Goal: Feedback & Contribution: Contribute content

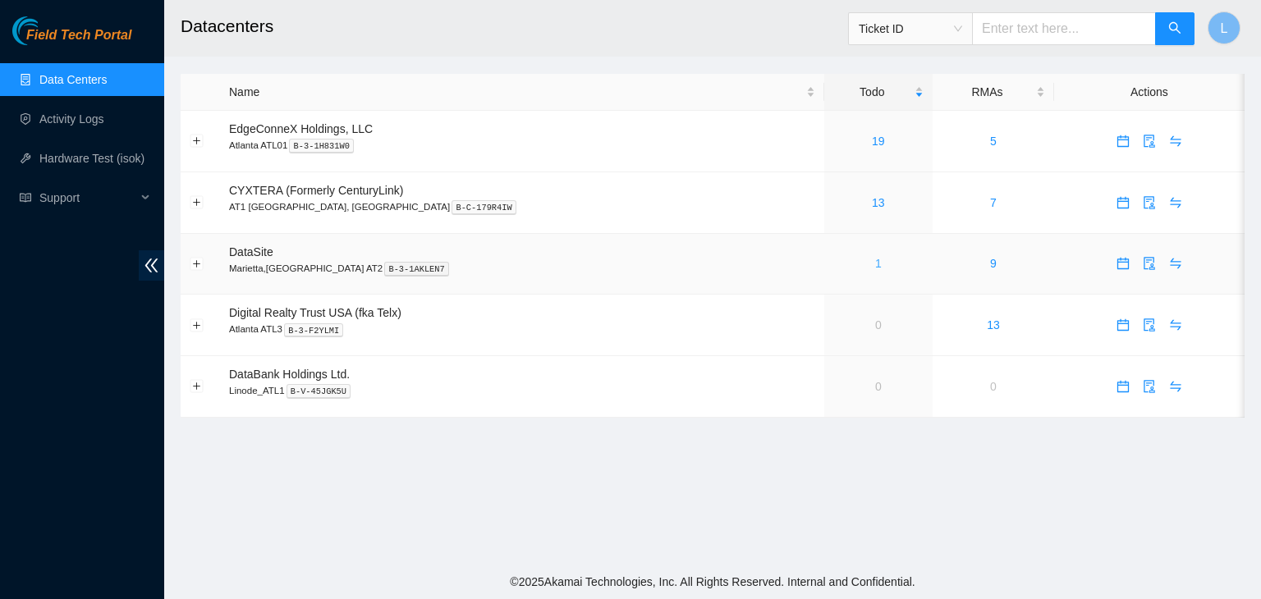
click at [875, 267] on link "1" at bounding box center [878, 263] width 7 height 13
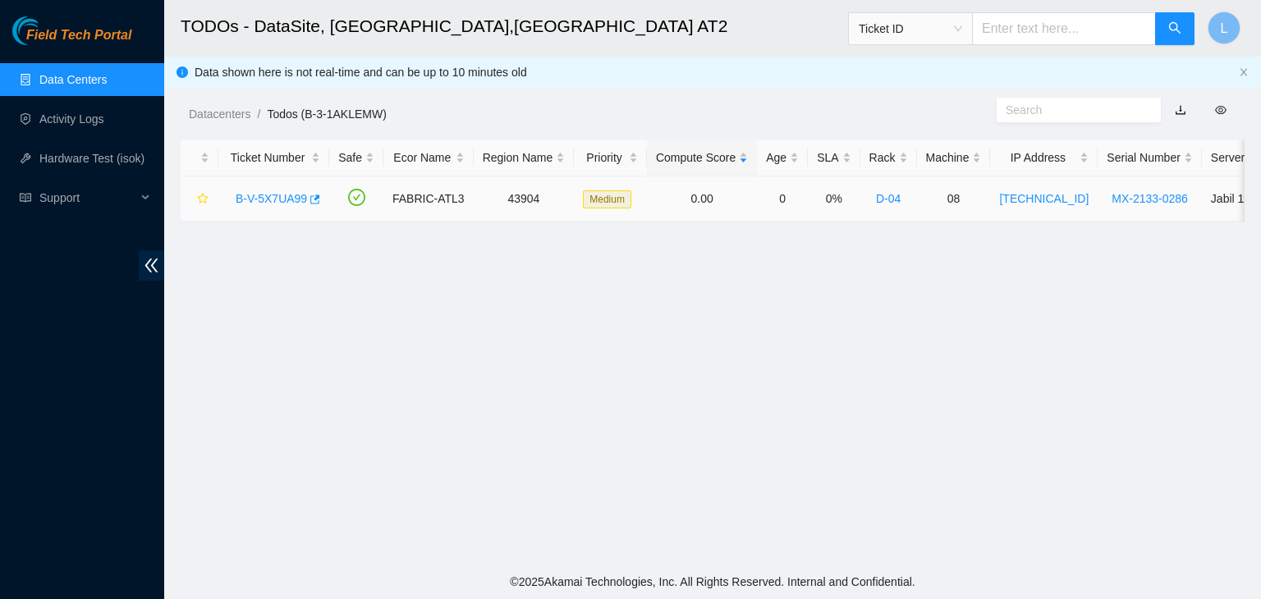
click at [287, 197] on link "B-V-5X7UA99" at bounding box center [271, 198] width 71 height 13
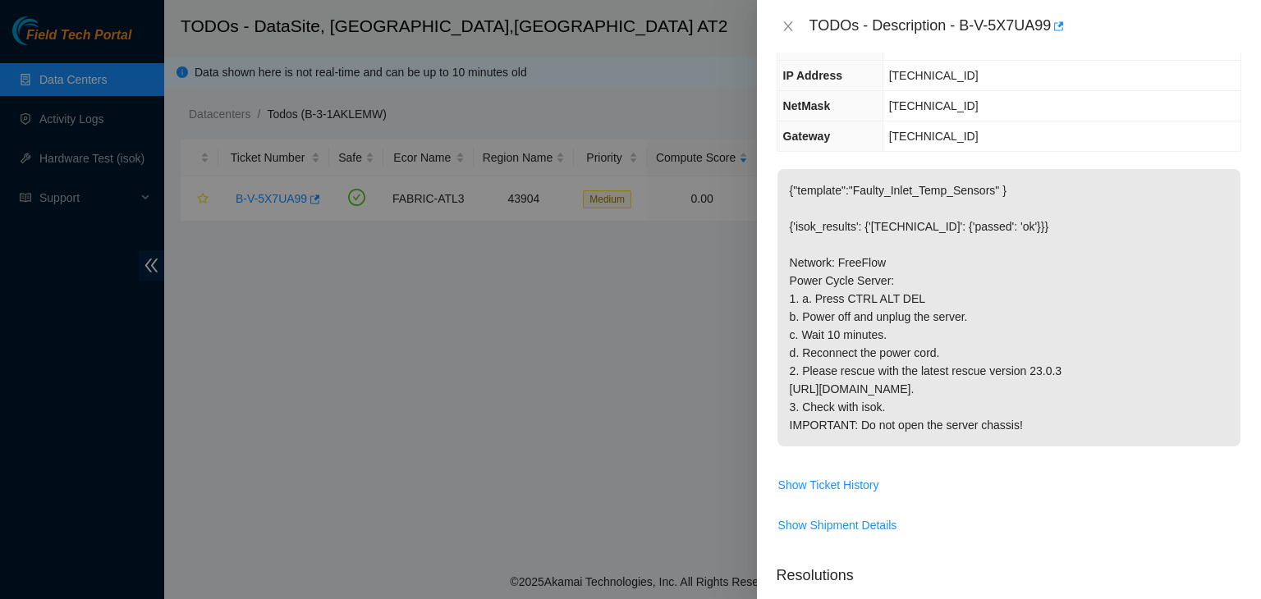
scroll to position [246, 0]
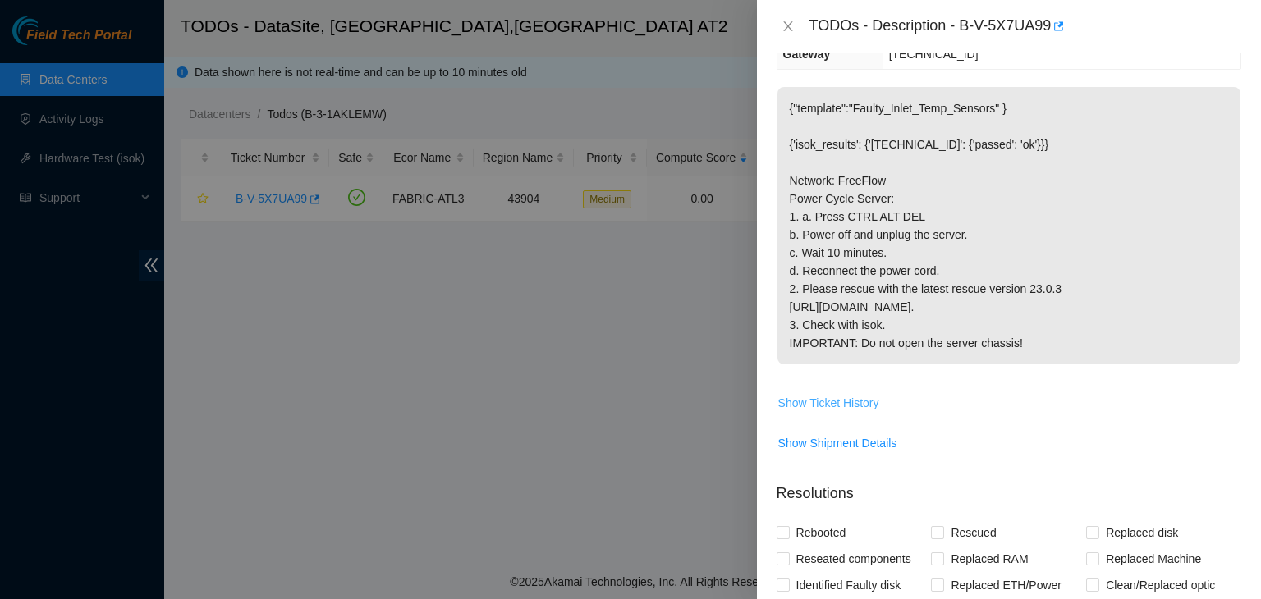
click at [821, 412] on span "Show Ticket History" at bounding box center [828, 403] width 101 height 18
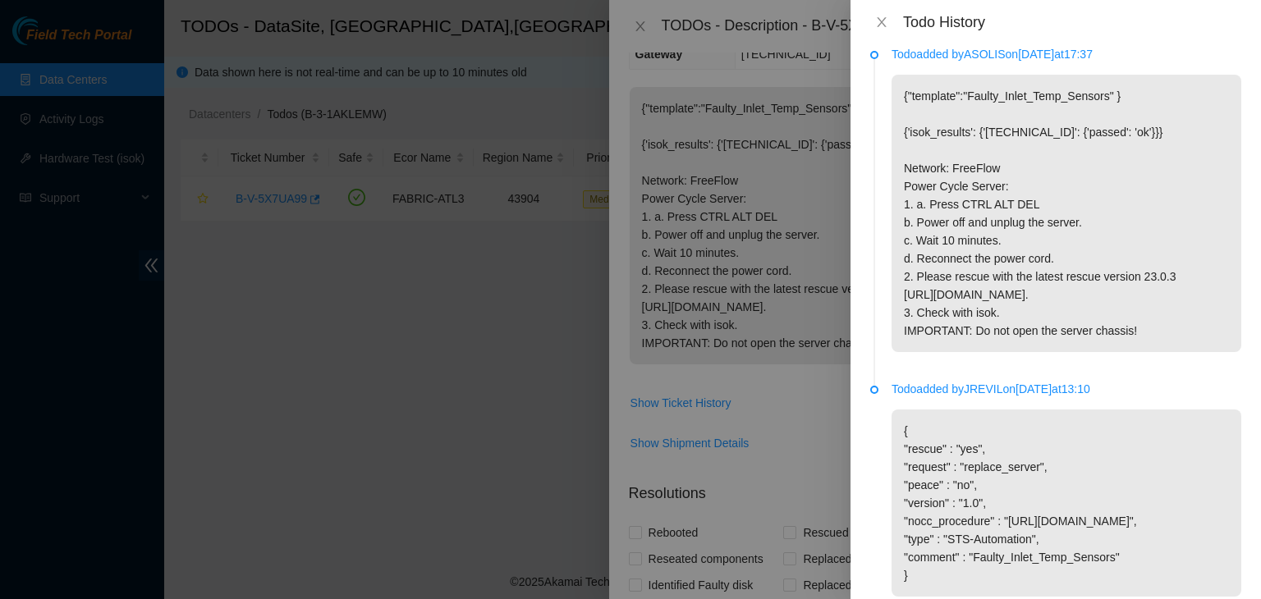
scroll to position [0, 0]
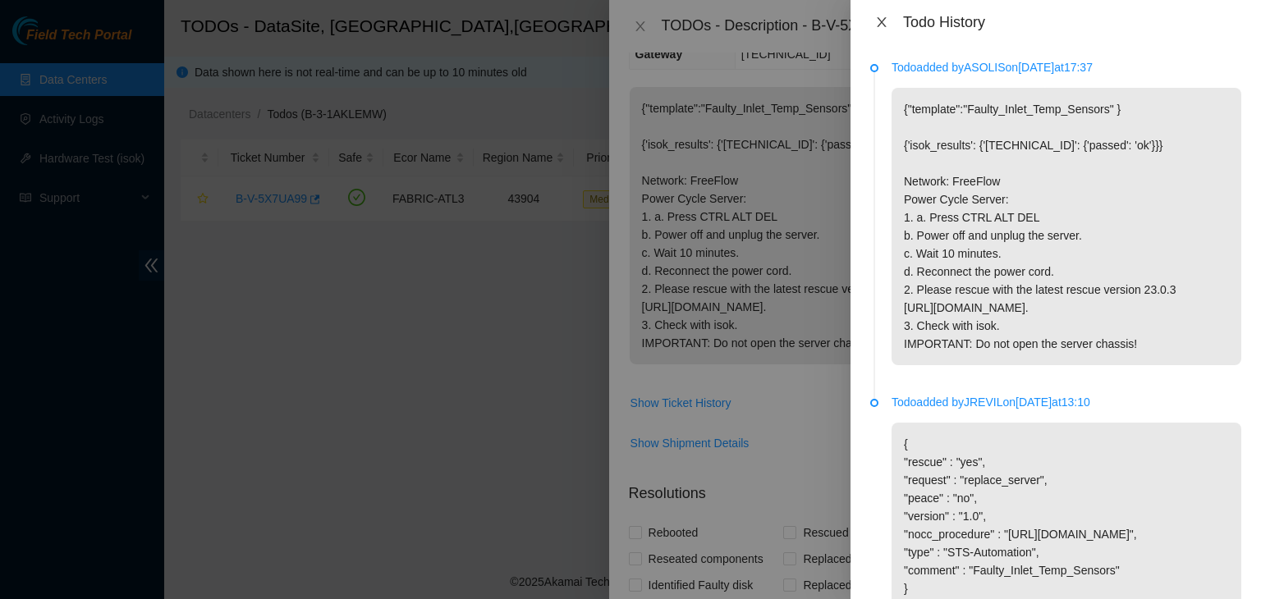
click at [888, 29] on button "Close" at bounding box center [881, 23] width 23 height 16
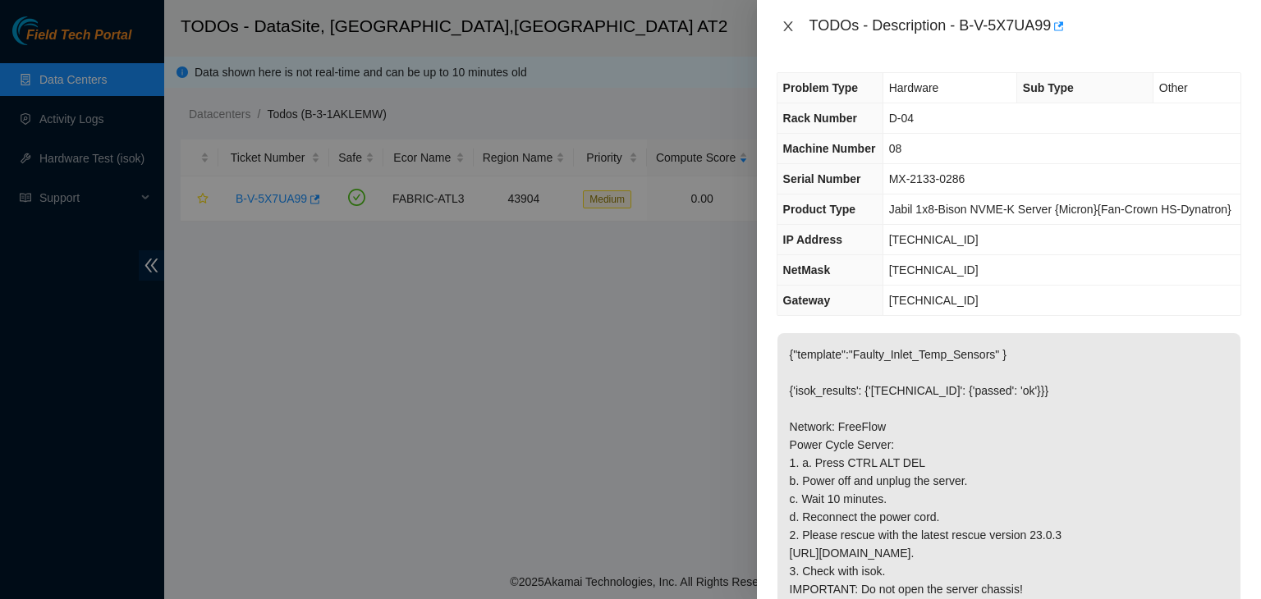
click at [787, 30] on icon "close" at bounding box center [788, 26] width 13 height 13
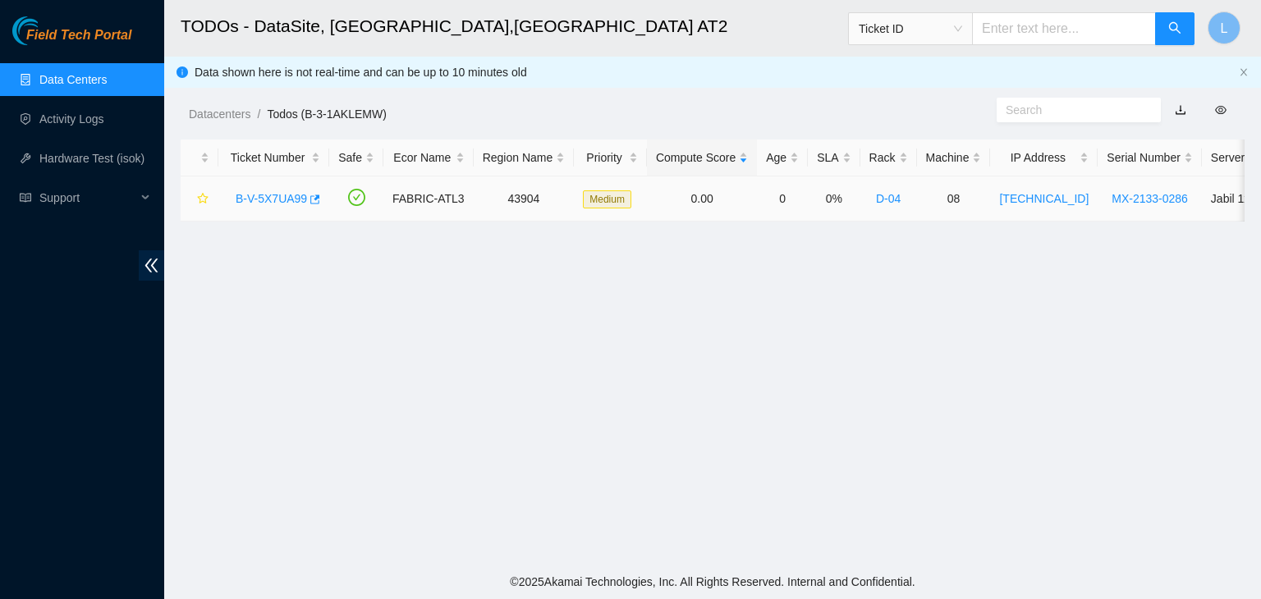
click at [302, 199] on link "B-V-5X7UA99" at bounding box center [271, 198] width 71 height 13
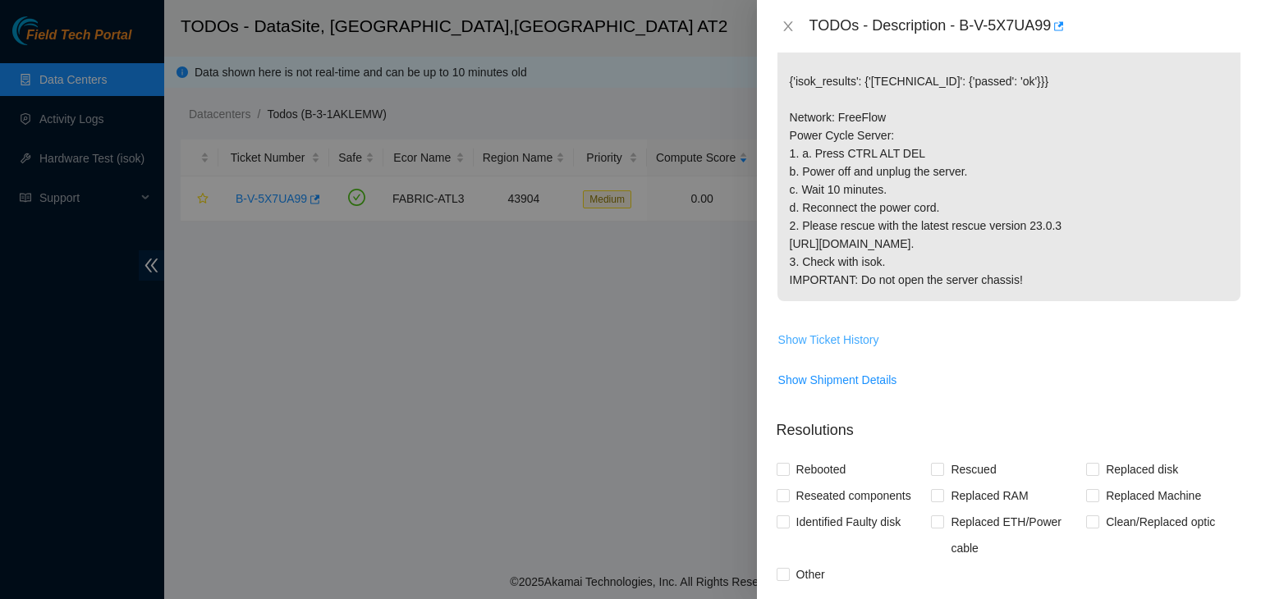
scroll to position [328, 0]
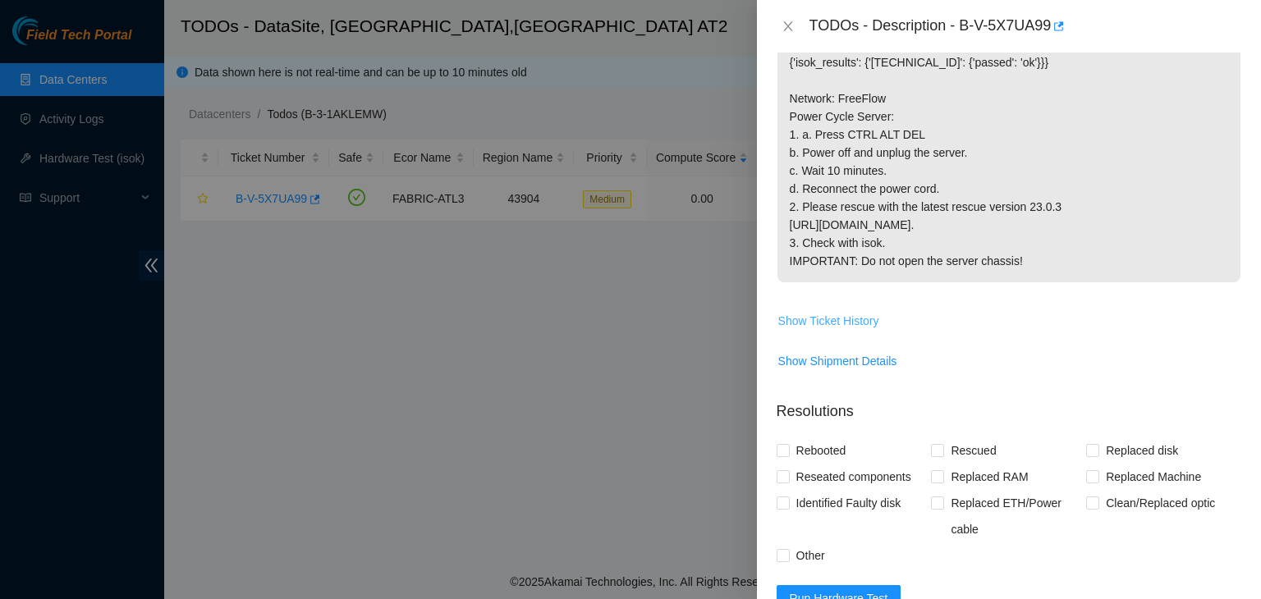
click at [851, 330] on span "Show Ticket History" at bounding box center [828, 321] width 101 height 18
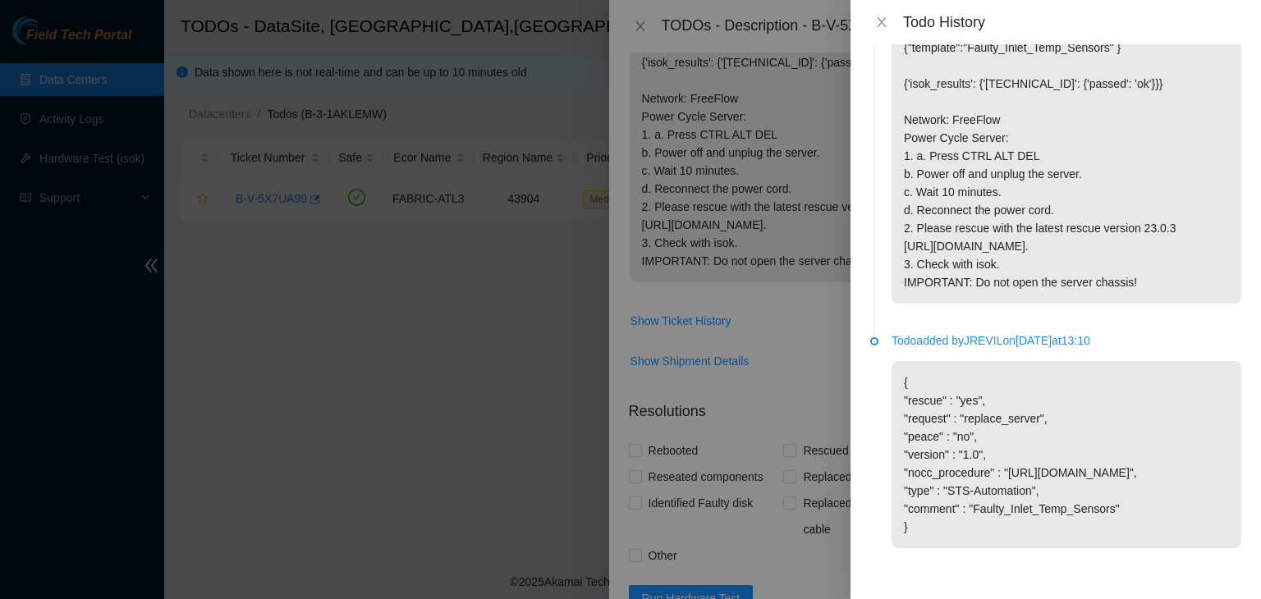
scroll to position [0, 0]
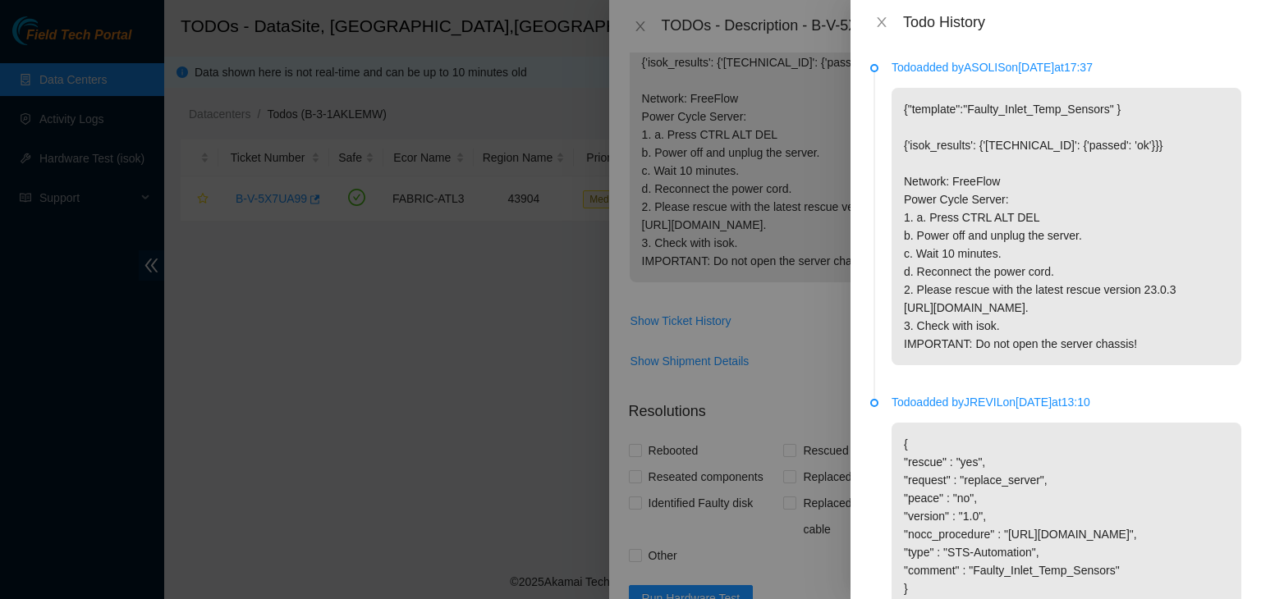
click at [880, 30] on div "Todo History" at bounding box center [1055, 22] width 371 height 18
click at [884, 21] on icon "close" at bounding box center [881, 22] width 13 height 13
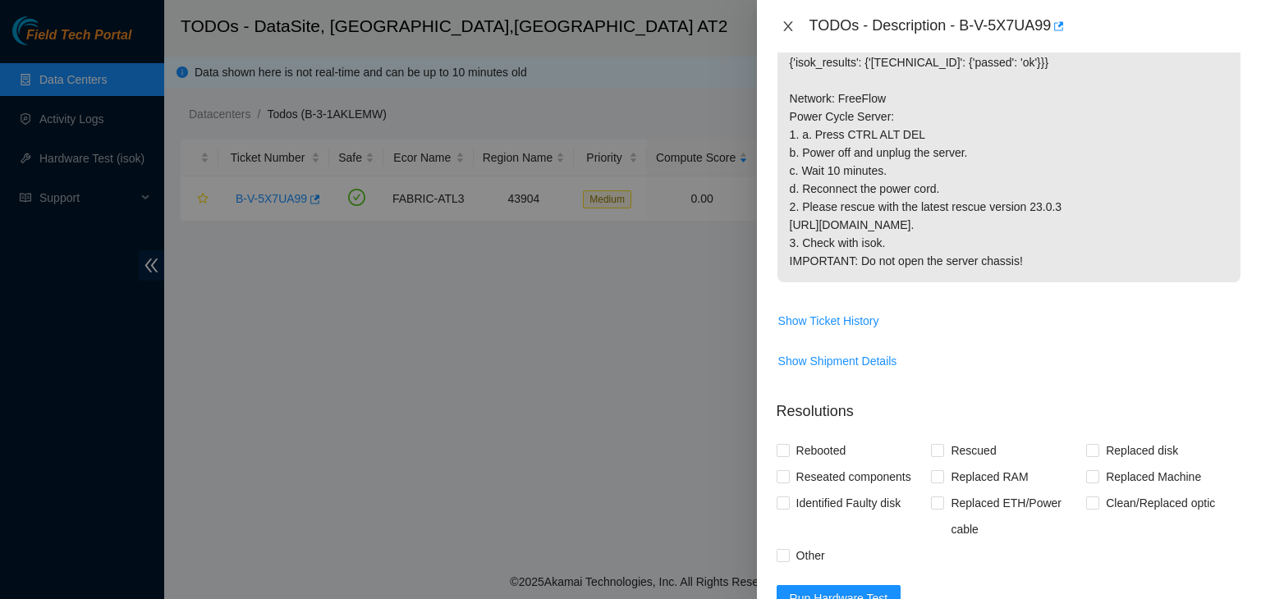
click at [791, 26] on icon "close" at bounding box center [788, 26] width 13 height 13
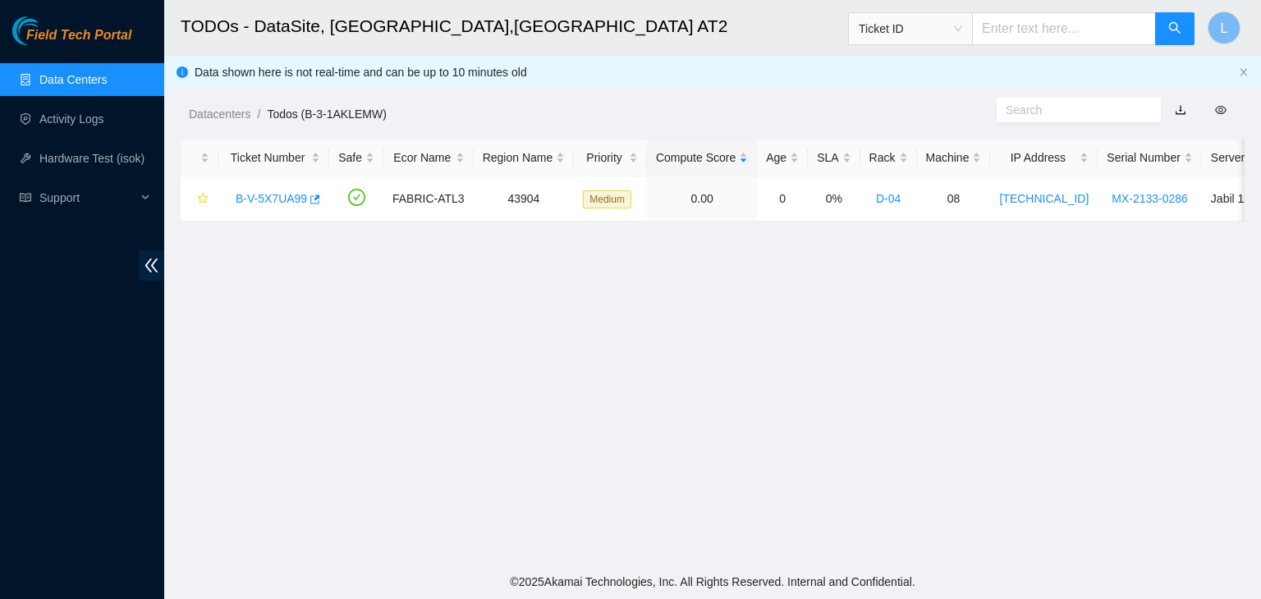
scroll to position [352, 0]
click at [100, 124] on link "Activity Logs" at bounding box center [71, 118] width 65 height 13
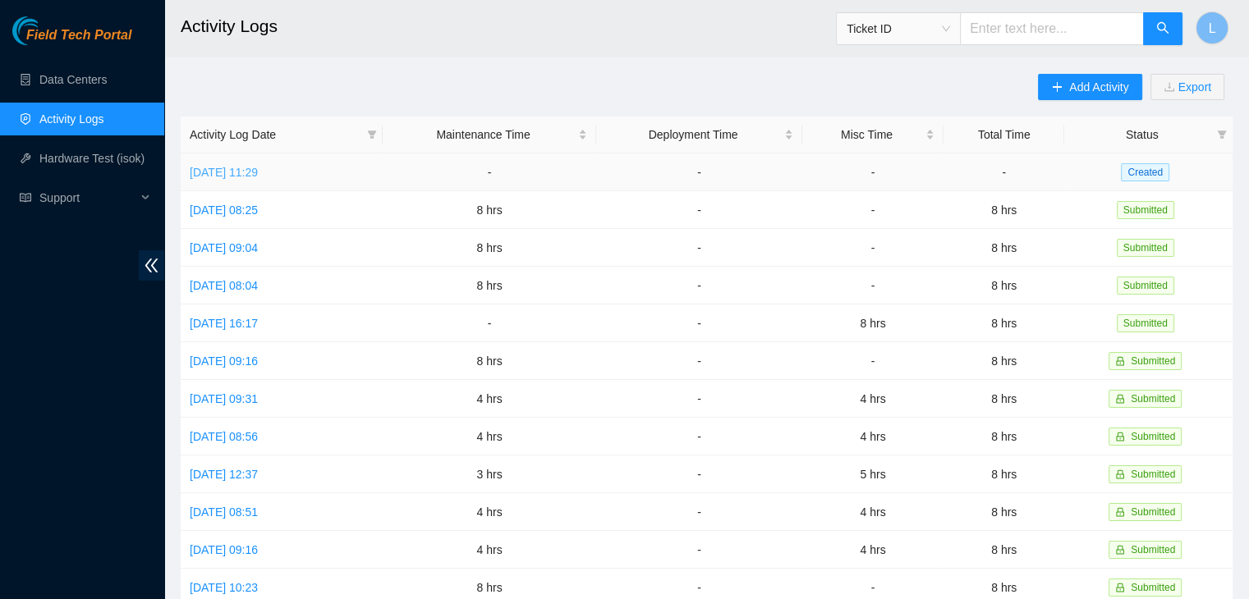
click at [244, 172] on link "[DATE] 11:29" at bounding box center [224, 172] width 68 height 13
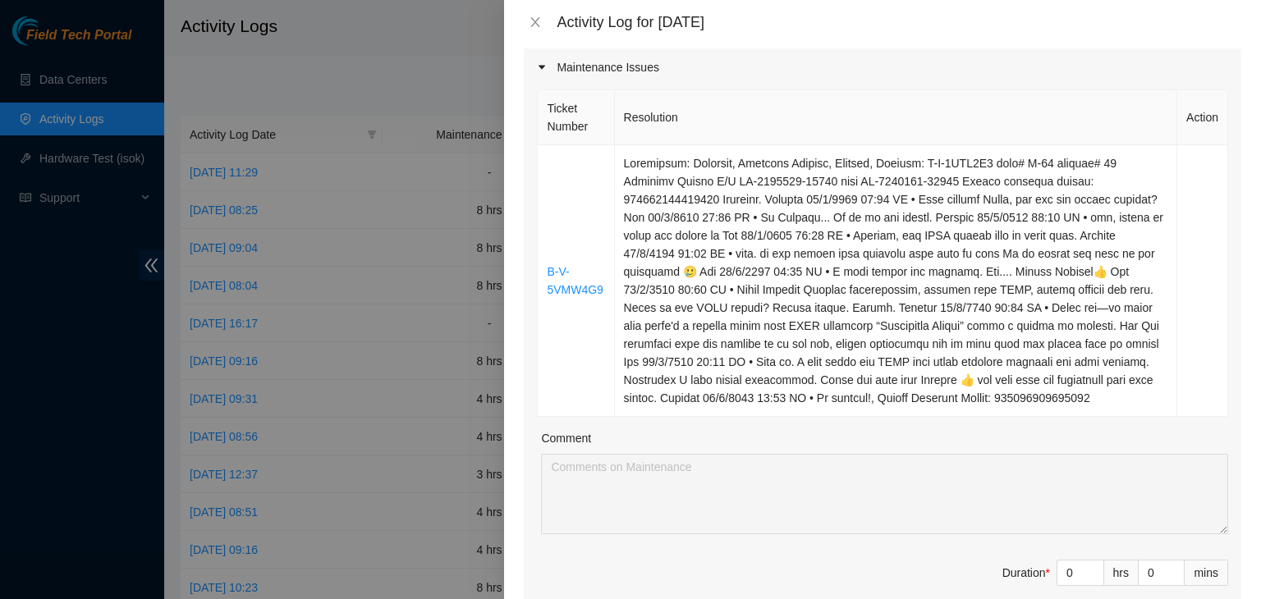
scroll to position [246, 0]
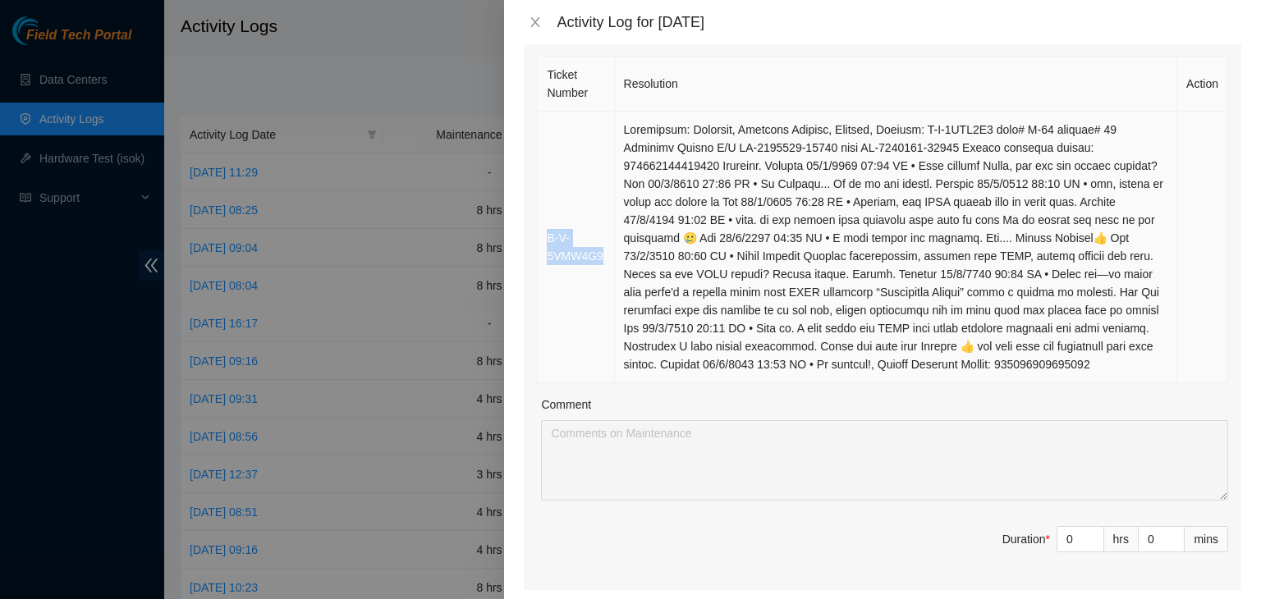
drag, startPoint x: 602, startPoint y: 264, endPoint x: 541, endPoint y: 250, distance: 62.2
click at [541, 250] on td "B-V-5VMW4G9" at bounding box center [576, 248] width 76 height 272
copy link "B-V-5VMW4G9"
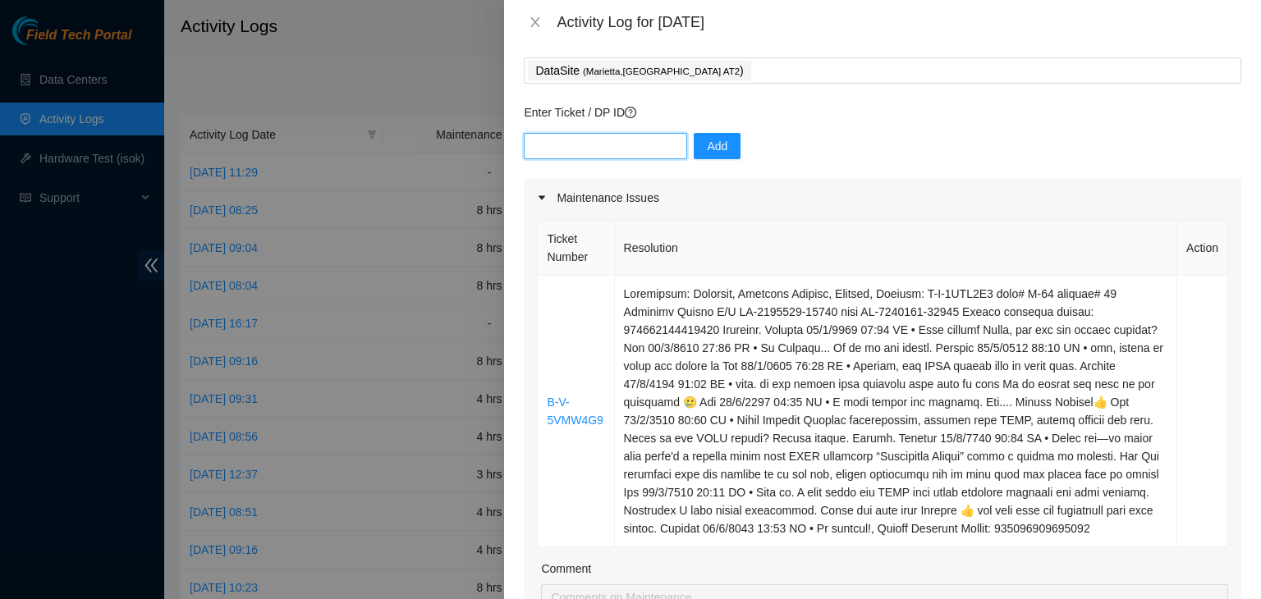
click at [596, 150] on input "text" at bounding box center [605, 146] width 163 height 26
paste input "B-V-5VMW4G9"
type input "B-V-5VMW4G9"
click at [716, 145] on button "Add" at bounding box center [717, 146] width 47 height 26
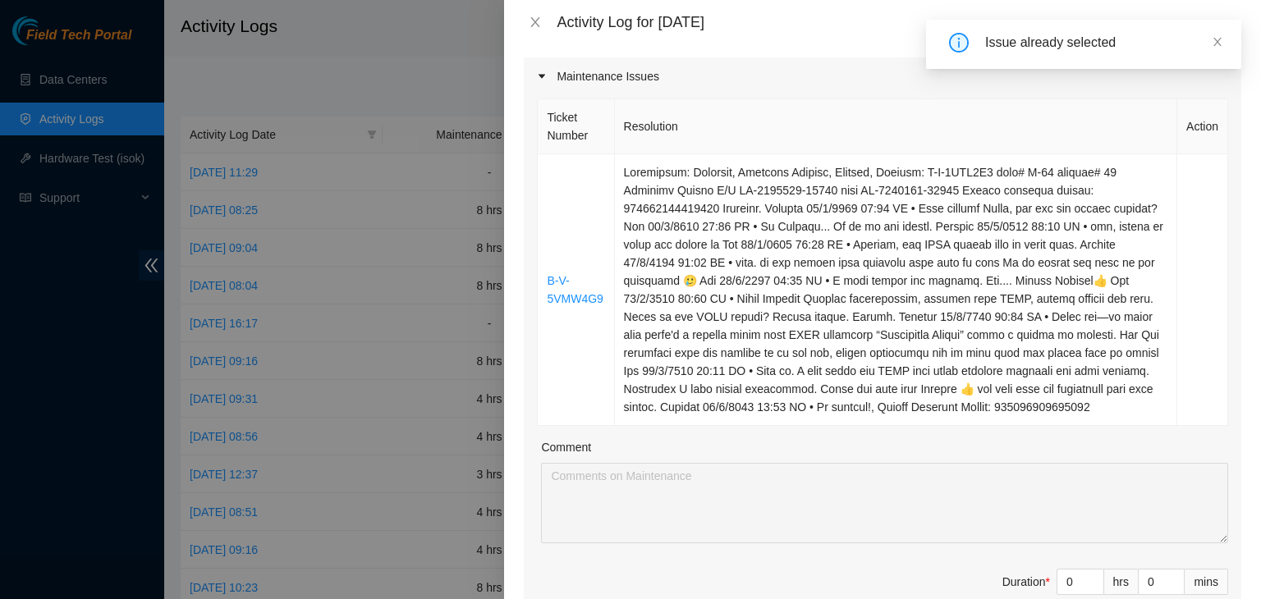
scroll to position [246, 0]
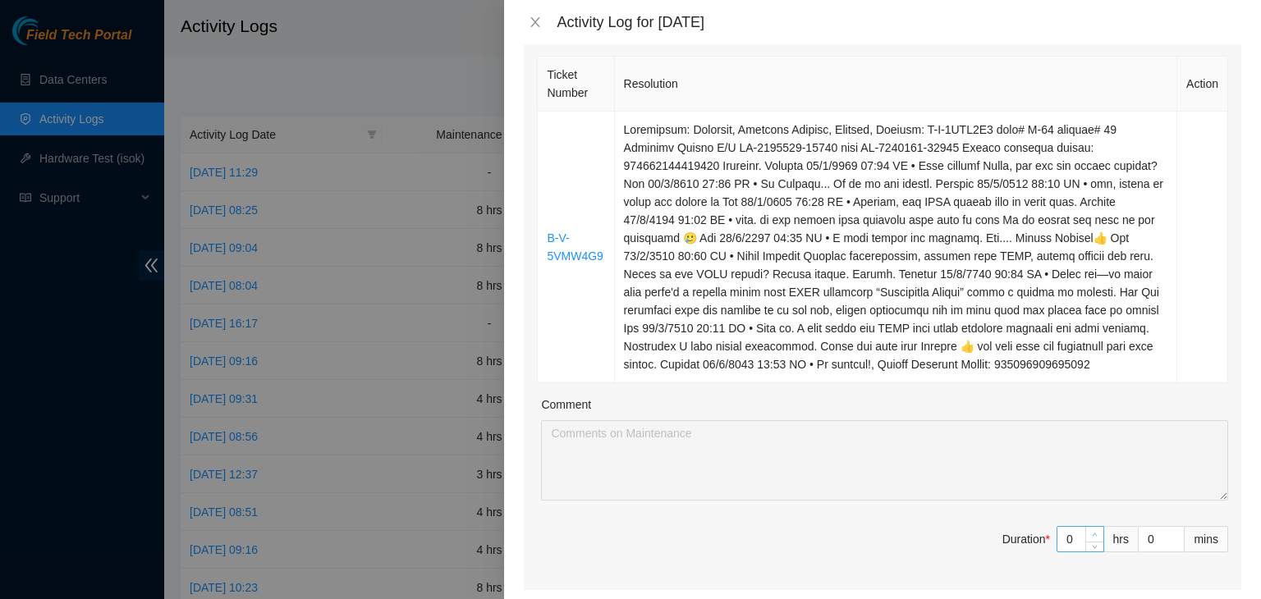
type input "1"
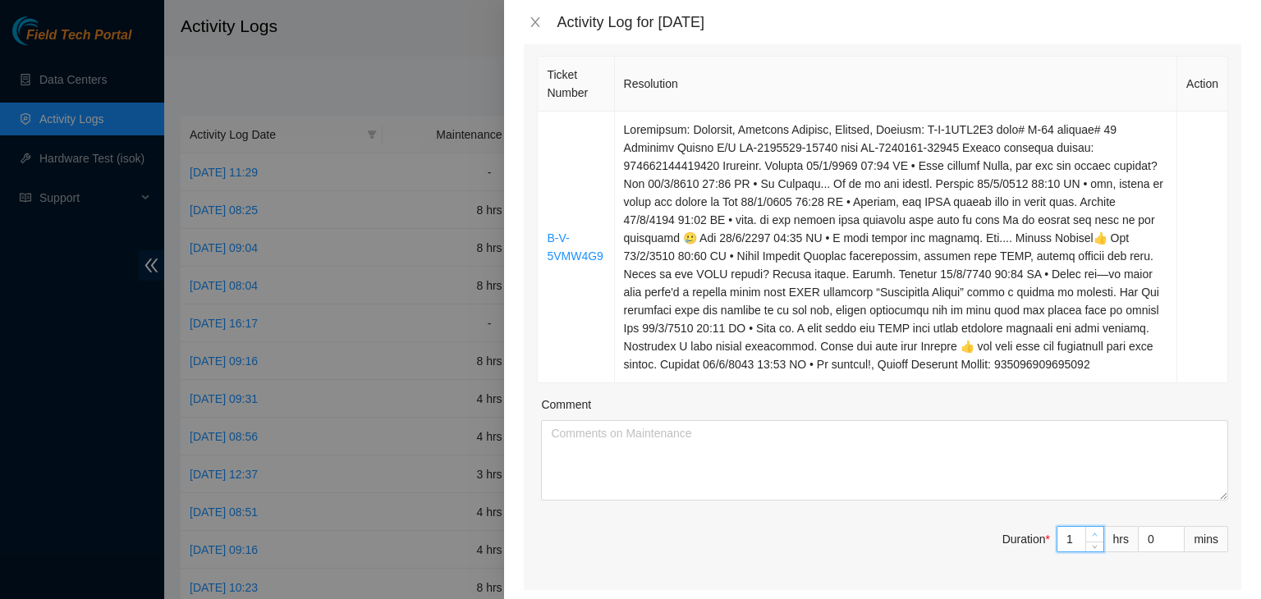
click at [1092, 538] on icon "up" at bounding box center [1095, 535] width 6 height 6
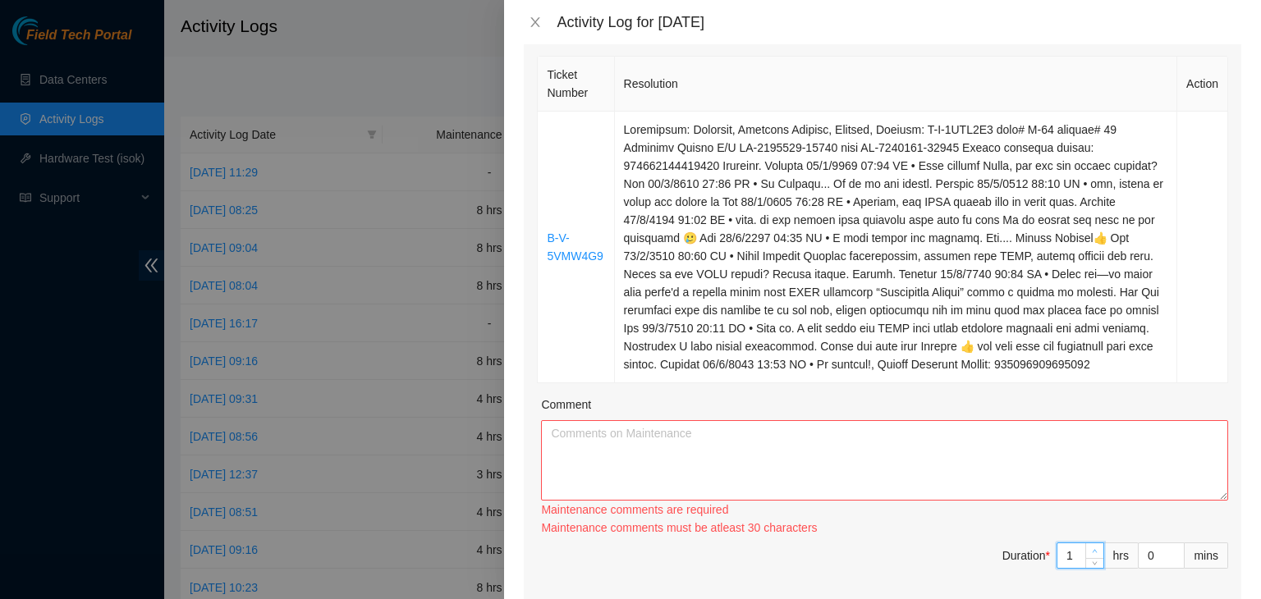
type input "2"
click at [1090, 557] on span "up" at bounding box center [1095, 552] width 10 height 10
type input "3"
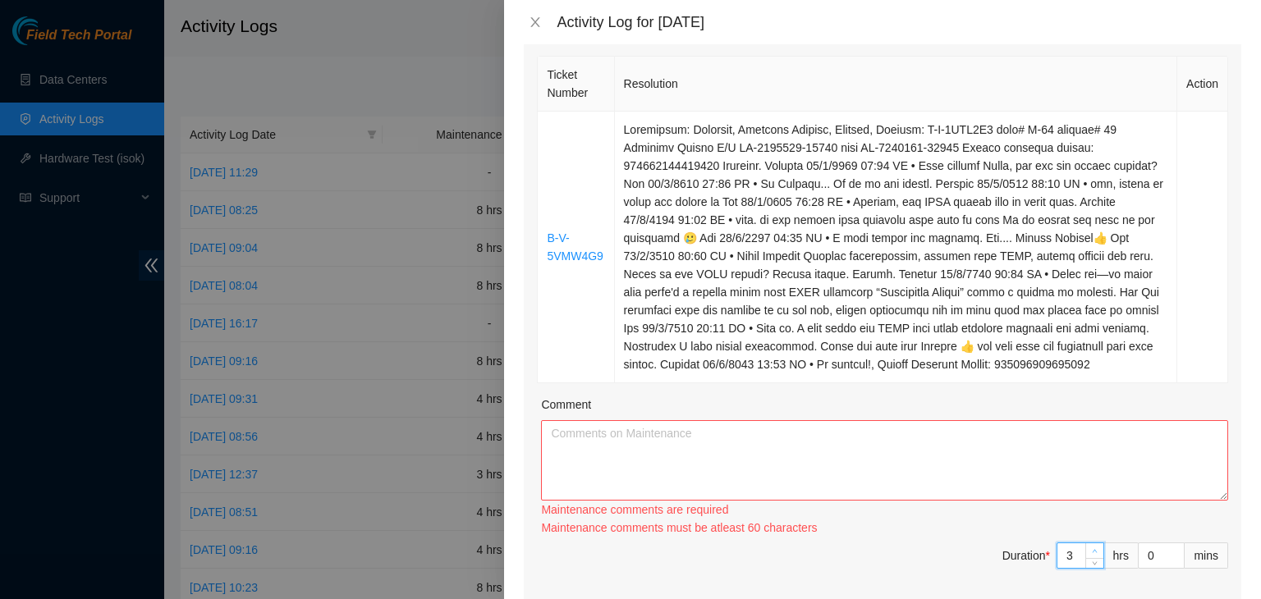
click at [1090, 557] on span "up" at bounding box center [1095, 552] width 10 height 10
type input "4"
click at [1090, 557] on span "up" at bounding box center [1095, 552] width 10 height 10
type input "5"
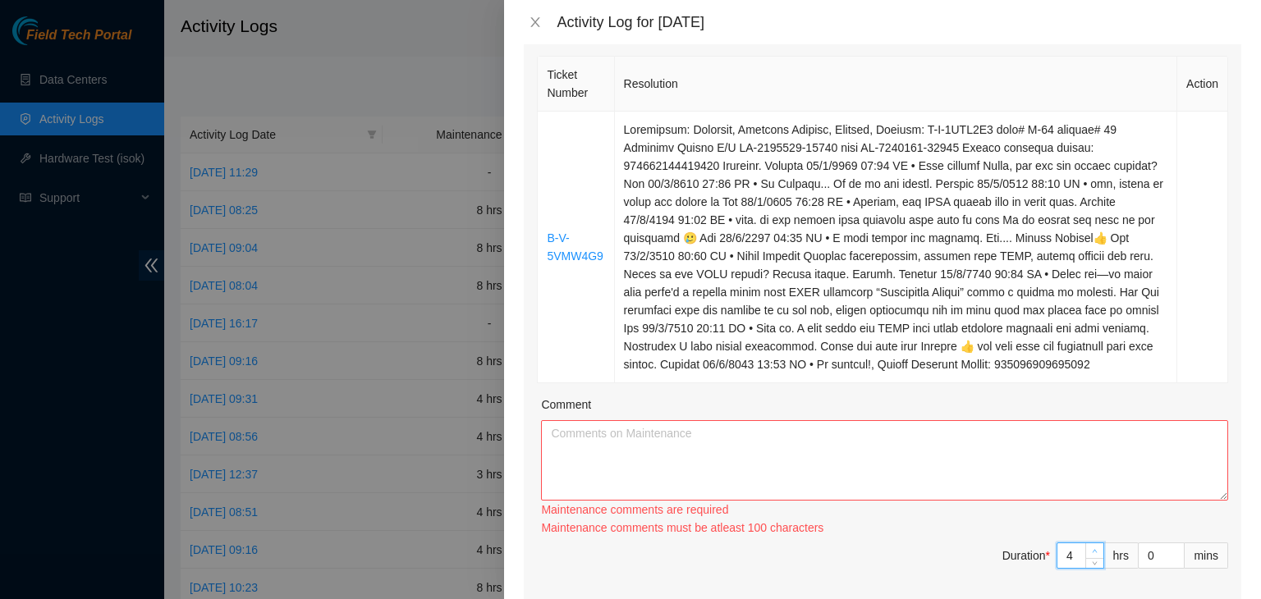
type input "5"
click at [1090, 557] on span "up" at bounding box center [1095, 552] width 10 height 10
type input "6"
click at [1090, 557] on span "up" at bounding box center [1095, 552] width 10 height 10
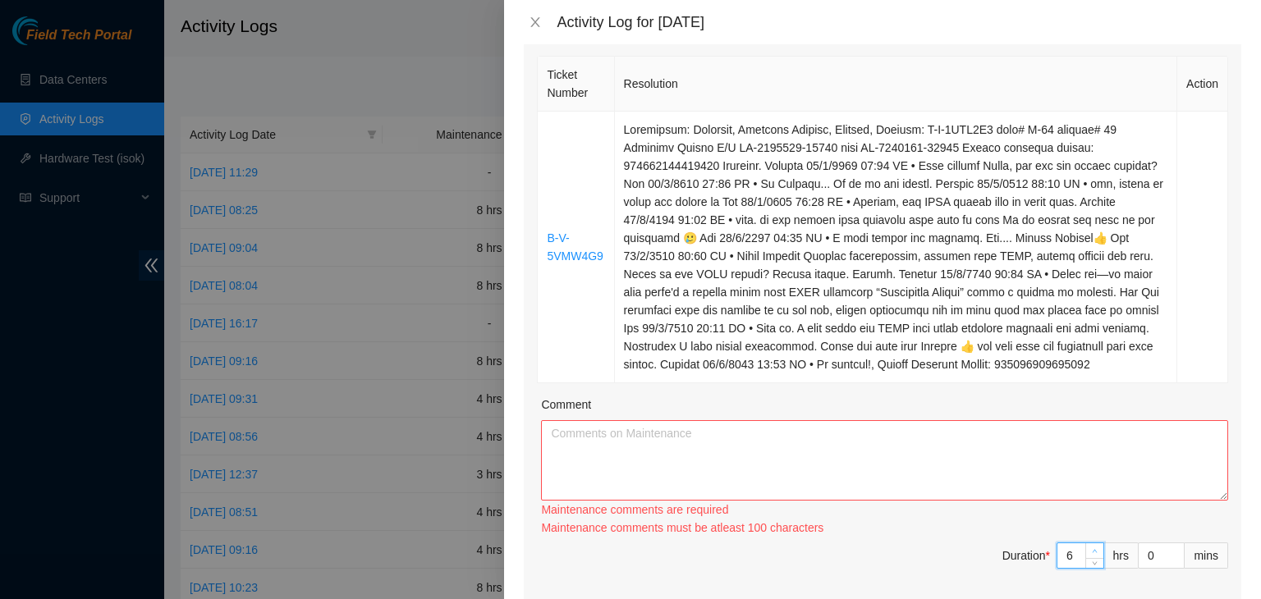
type input "7"
click at [1090, 557] on span "up" at bounding box center [1095, 552] width 10 height 10
type input "8"
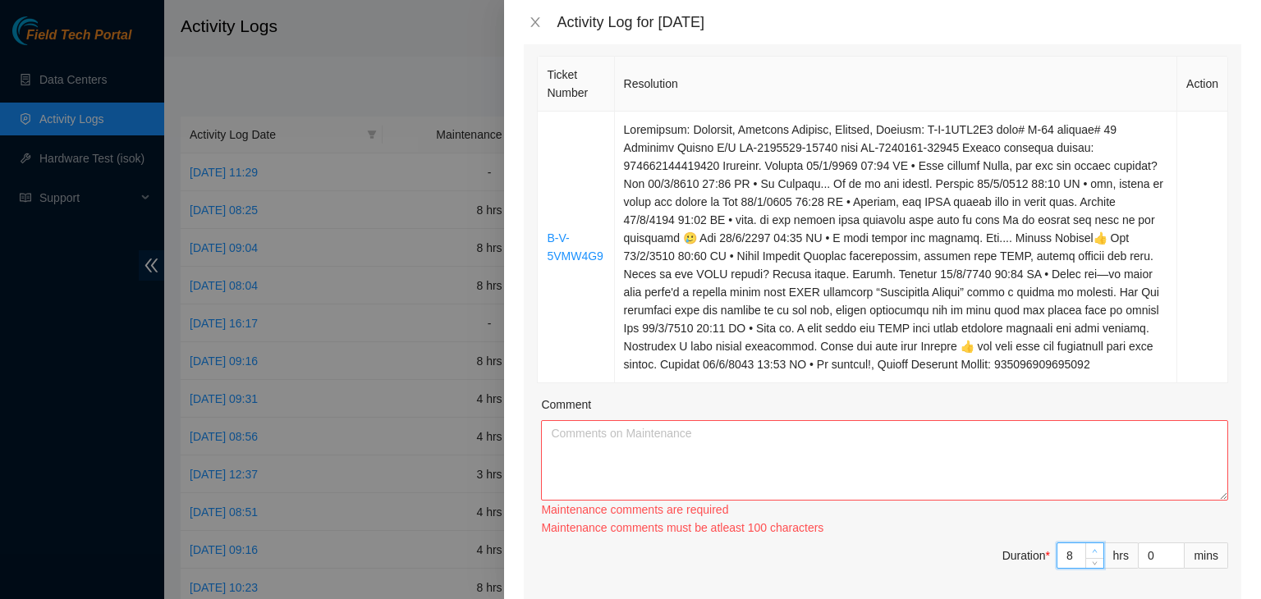
click at [1090, 557] on span "up" at bounding box center [1095, 552] width 10 height 10
click at [953, 480] on textarea "Comment" at bounding box center [884, 460] width 687 height 80
paste textarea "[DATE] – Reported to DS-DataSite at 06:28 AM; resolved 11 tickets, including 1 …"
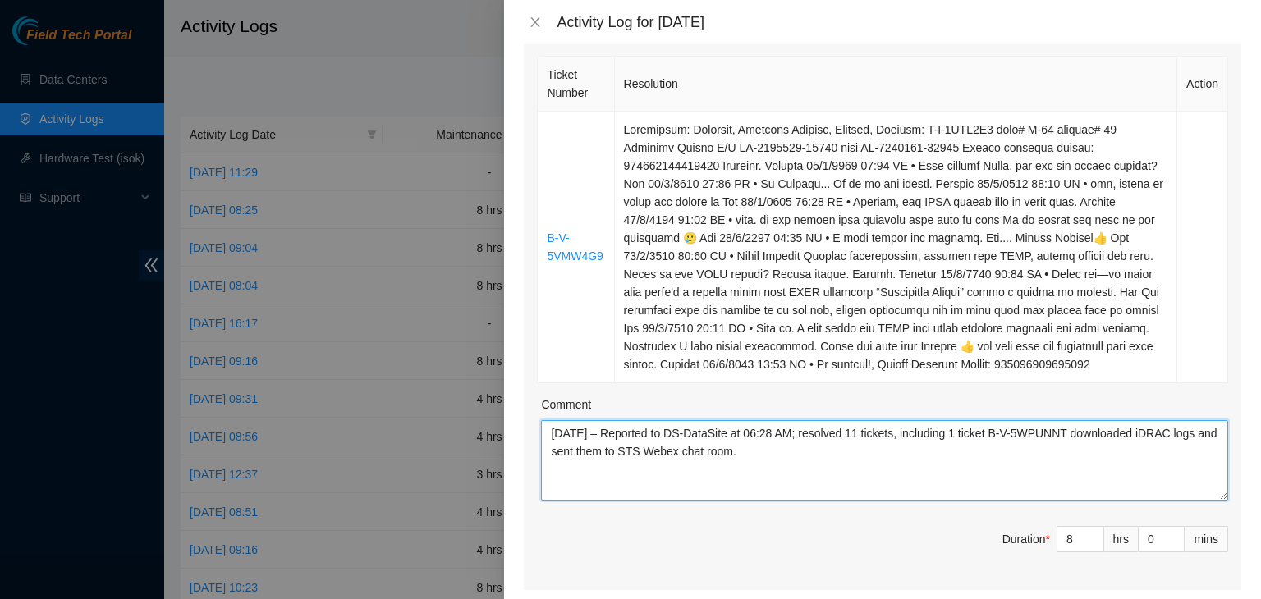
click at [583, 454] on textarea "[DATE] – Reported to DS-DataSite at 06:28 AM; resolved 11 tickets, including 1 …" at bounding box center [884, 460] width 687 height 80
click at [868, 451] on textarea "10/01/2025 – Reported to DS-DataSite at 06:24 AM; resolved 11 tickets, includin…" at bounding box center [884, 460] width 687 height 80
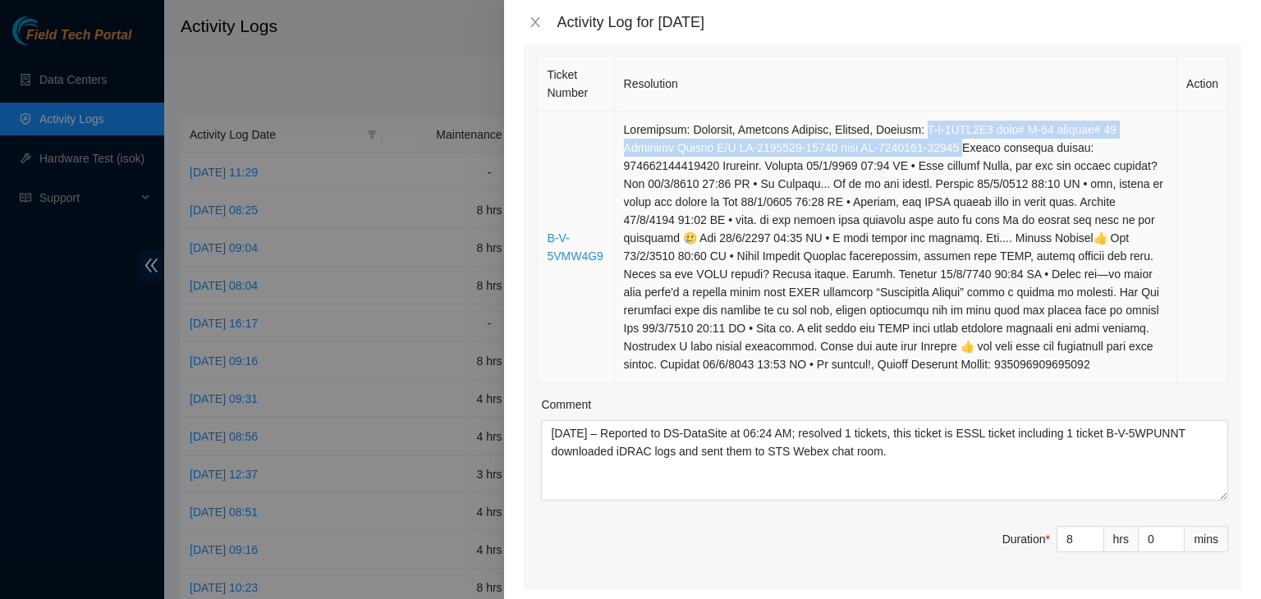
drag, startPoint x: 937, startPoint y: 126, endPoint x: 953, endPoint y: 142, distance: 22.7
click at [953, 142] on td at bounding box center [896, 248] width 562 height 272
copy td "B-V-5VMW4G9 rack# C-09 machine# 12 Replaced Server S/N CT-4230608-00189 with CT…"
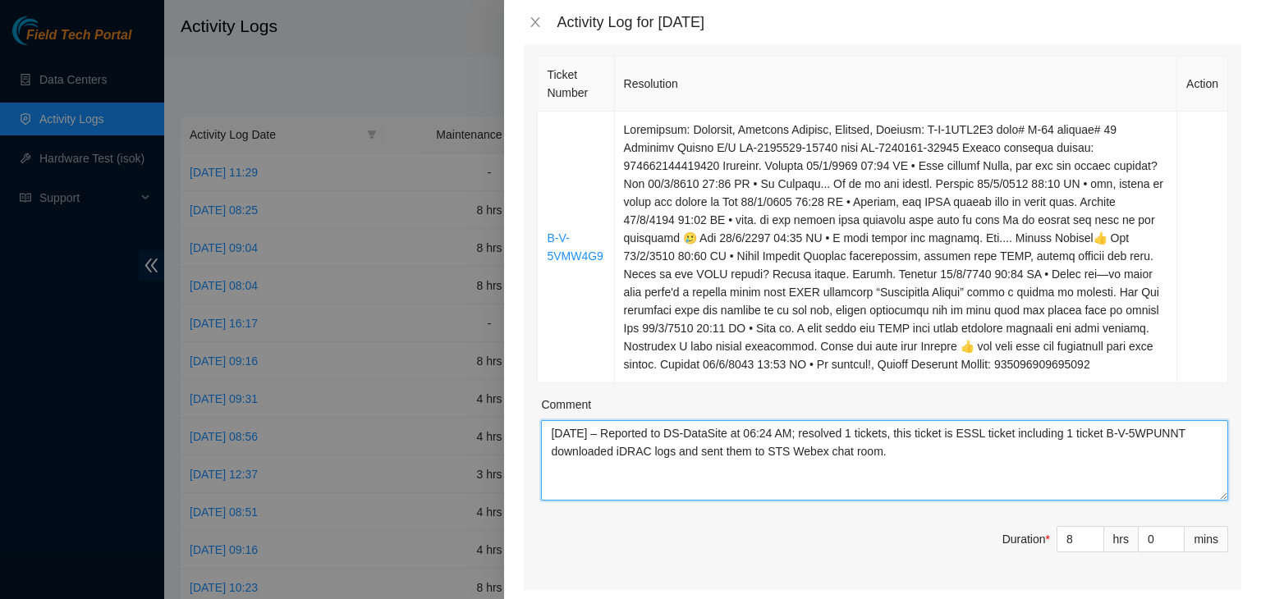
drag, startPoint x: 893, startPoint y: 477, endPoint x: 998, endPoint y: 452, distance: 107.3
click at [998, 452] on textarea "10/01/2025 – Reported to DS-DataSite at 06:24 AM; resolved 1 tickets, this tick…" at bounding box center [884, 460] width 687 height 80
paste textarea "B-V-5VMW4G9 rack# C-09 machine# 12 Replaced Server S/N CT-4230608-00189 with CT…"
click at [1002, 454] on textarea "10/01/2025 – Reported to DS-DataSite at 06:24 AM; resolved 1 tickets, this tick…" at bounding box center [884, 460] width 687 height 80
click at [744, 481] on textarea "10/01/2025 – Reported to DS-DataSite at 06:24 AM; resolved 1 tickets, this tick…" at bounding box center [884, 460] width 687 height 80
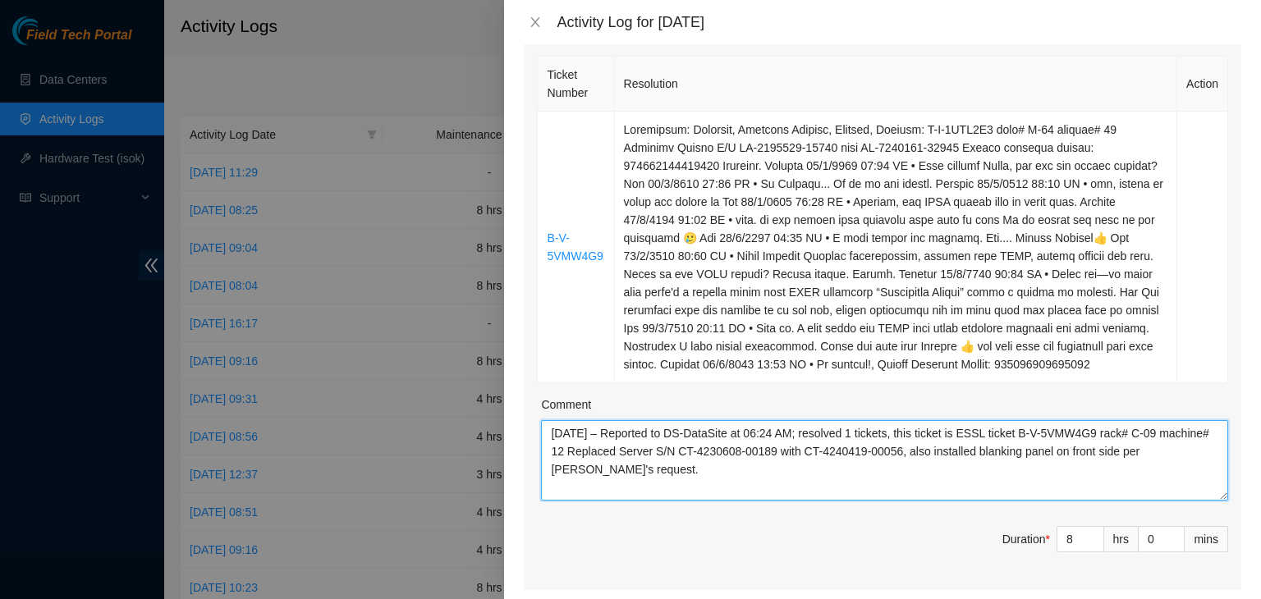
click at [900, 457] on textarea "10/01/2025 – Reported to DS-DataSite at 06:24 AM; resolved 1 tickets, this tick…" at bounding box center [884, 460] width 687 height 80
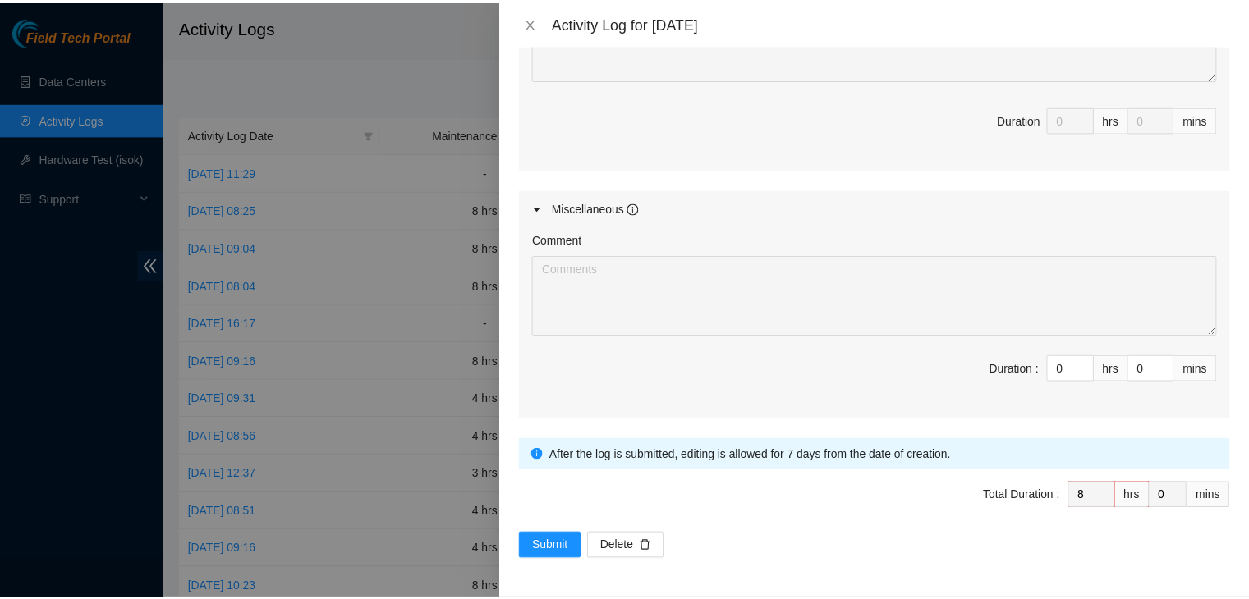
scroll to position [1022, 0]
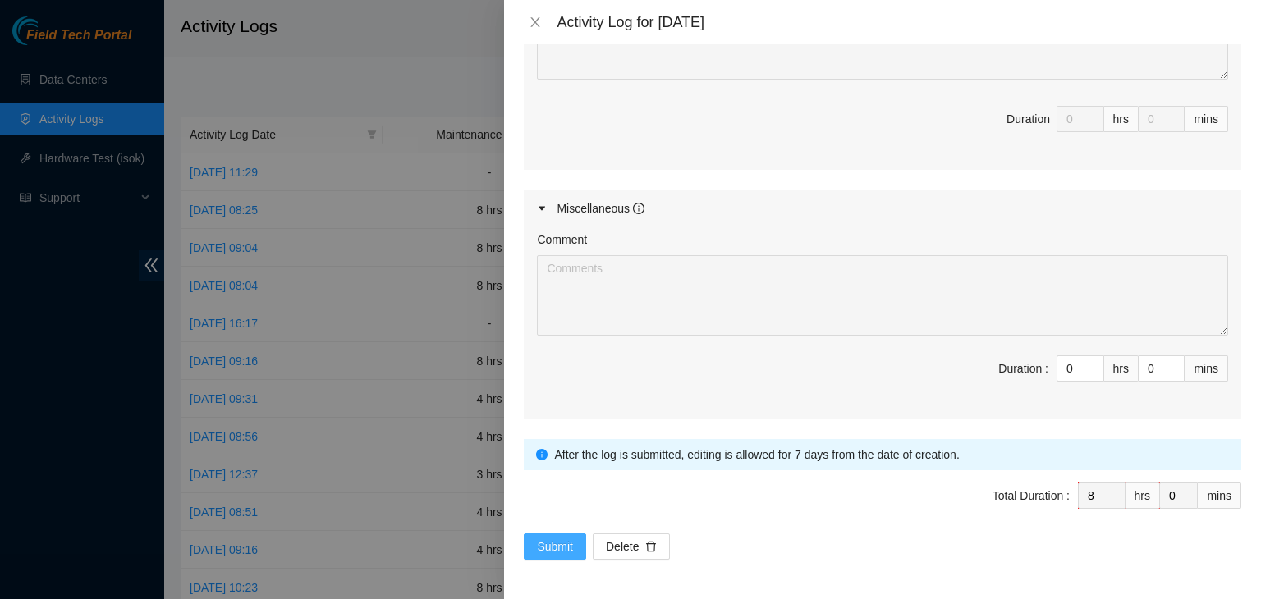
type textarea "10/01/2025 – Reported to DS-DataSite at 06:24 AM; resolved 1 ticket, this ticke…"
click at [565, 548] on span "Submit" at bounding box center [555, 547] width 36 height 18
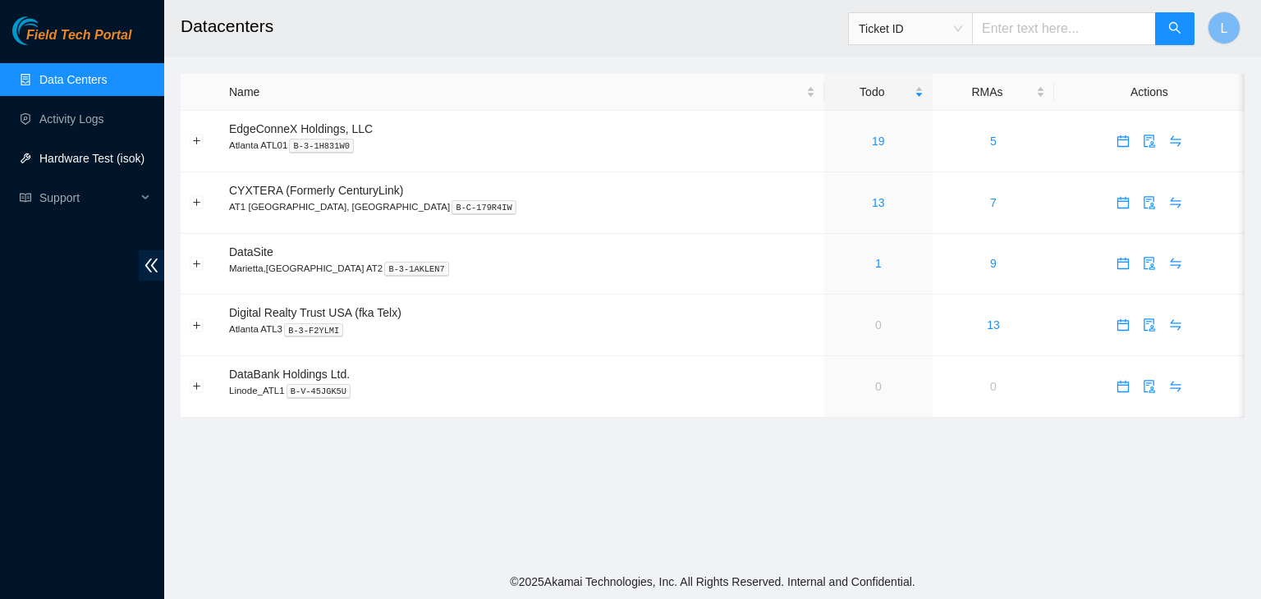
click at [83, 160] on link "Hardware Test (isok)" at bounding box center [91, 158] width 105 height 13
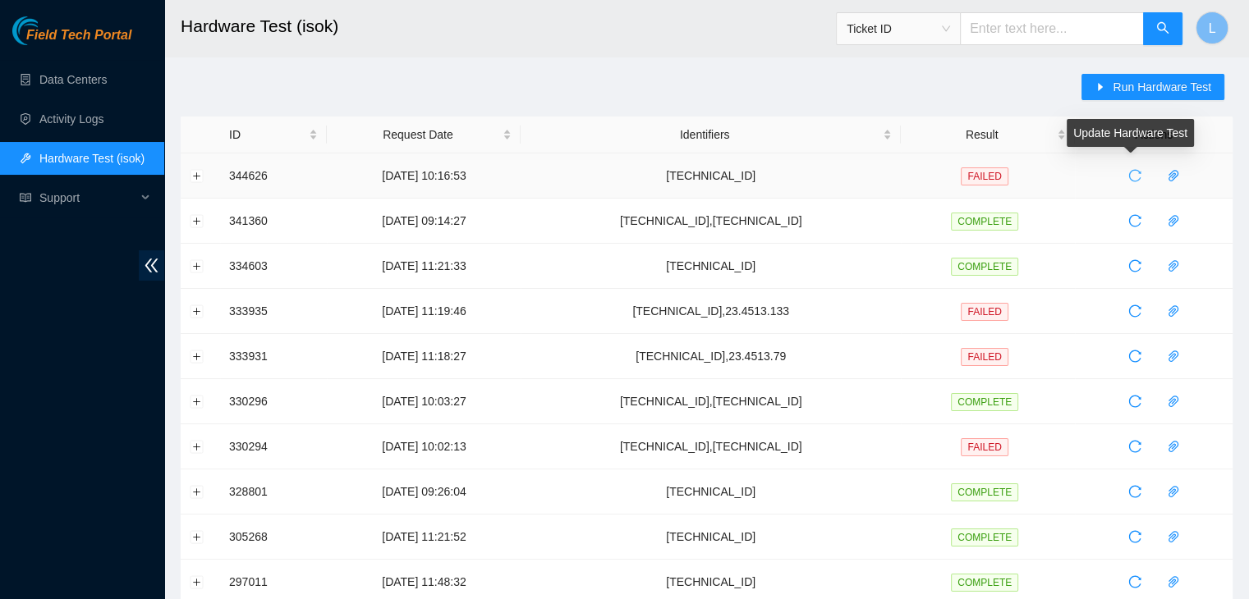
click at [1136, 176] on span "reload" at bounding box center [1135, 175] width 25 height 13
click at [193, 178] on button "Expand row" at bounding box center [197, 175] width 13 height 13
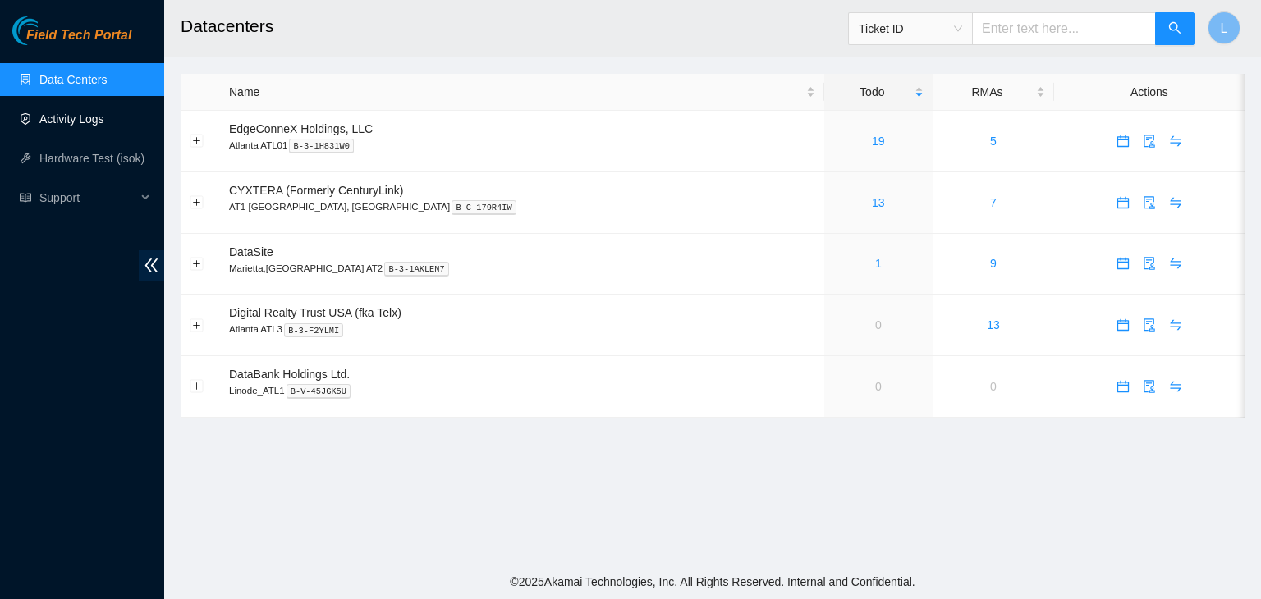
click at [83, 126] on link "Activity Logs" at bounding box center [71, 118] width 65 height 13
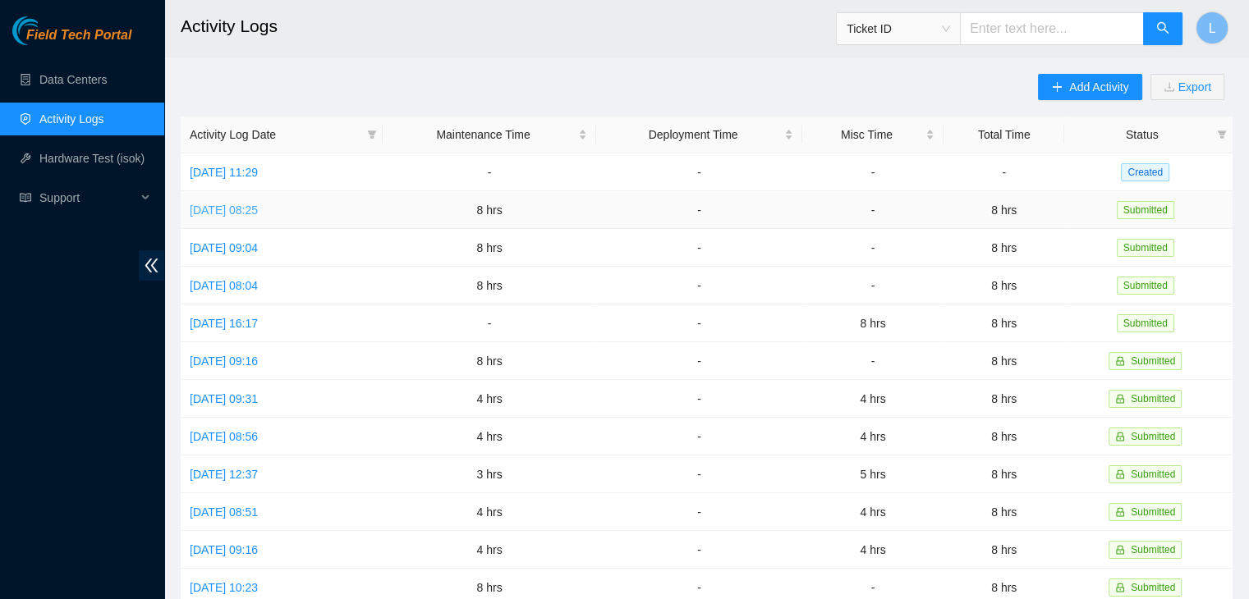
click at [258, 211] on link "[DATE] 08:25" at bounding box center [224, 210] width 68 height 13
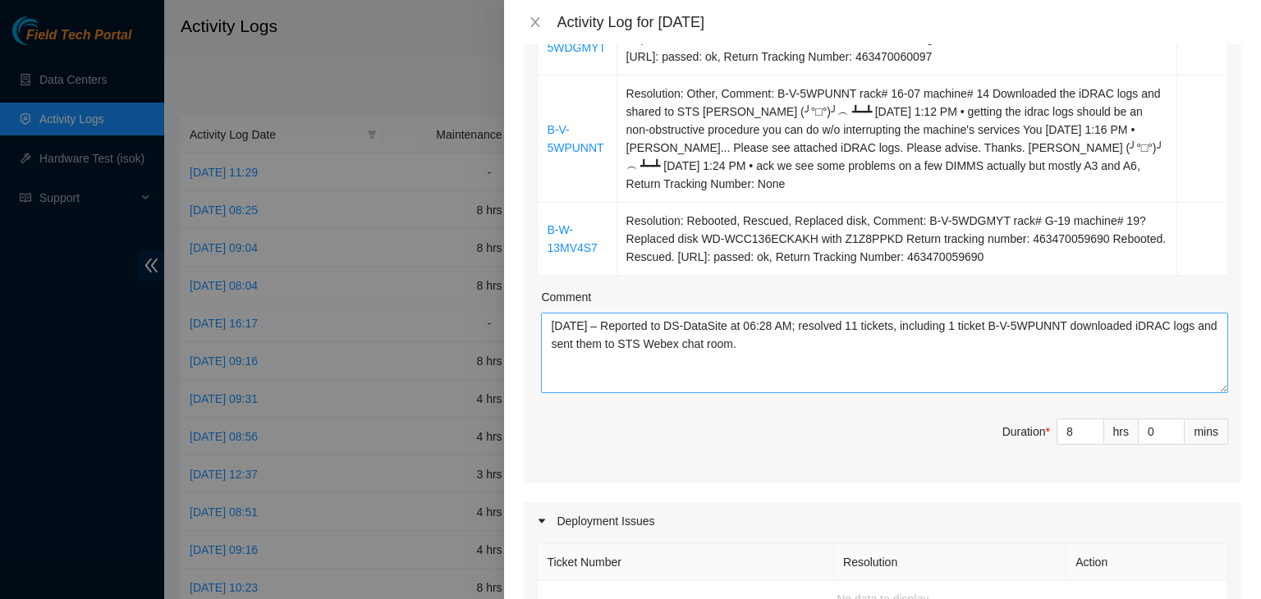
scroll to position [1150, 0]
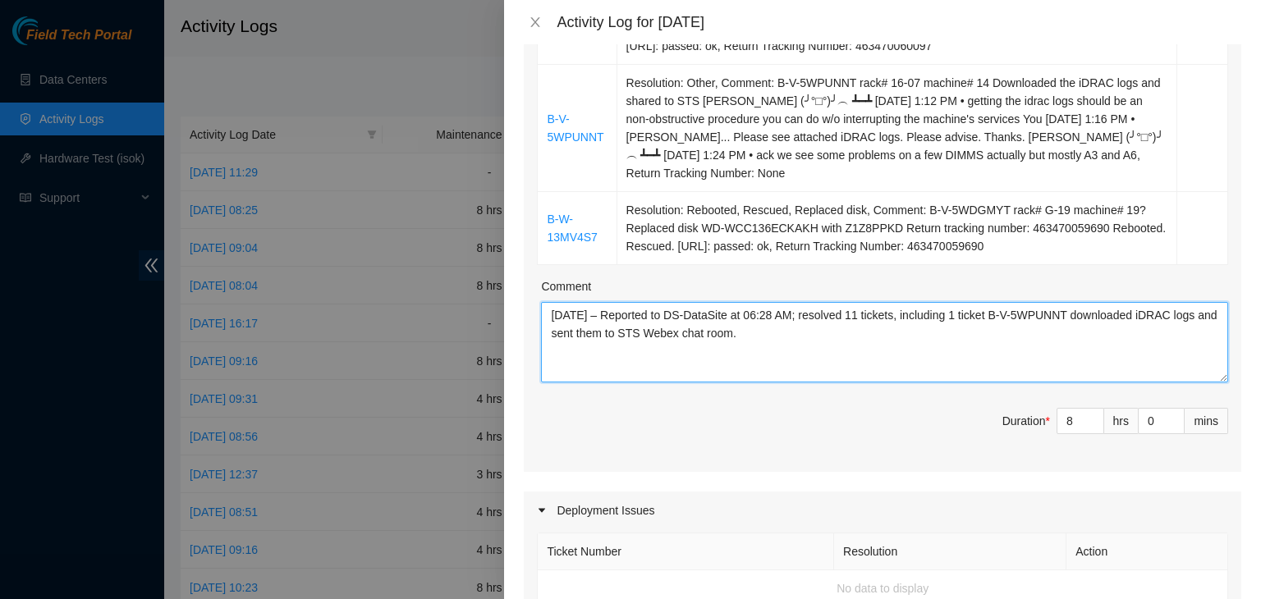
click at [785, 383] on textarea "[DATE] – Reported to DS-DataSite at 06:28 AM; resolved 11 tickets, including 1 …" at bounding box center [884, 342] width 687 height 80
